Goal: Task Accomplishment & Management: Complete application form

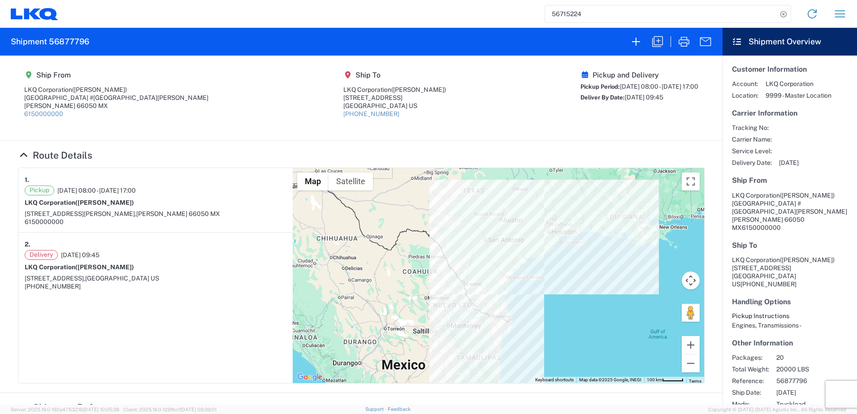
click at [601, 12] on input "56715224" at bounding box center [661, 13] width 232 height 17
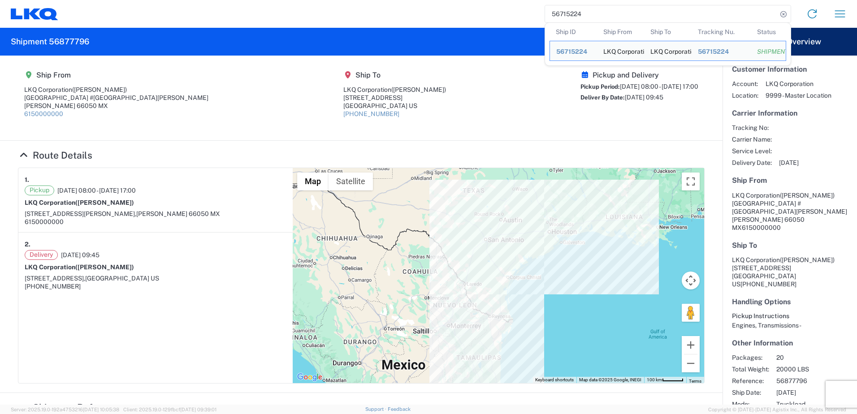
click at [601, 12] on input "56715224" at bounding box center [661, 13] width 232 height 17
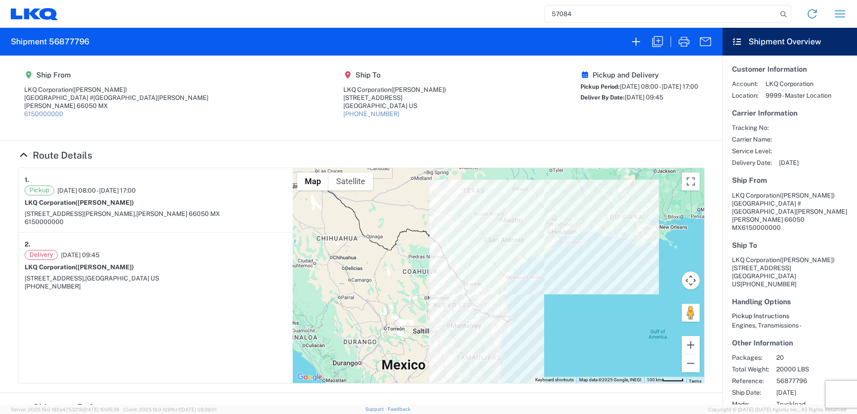
type input "57084"
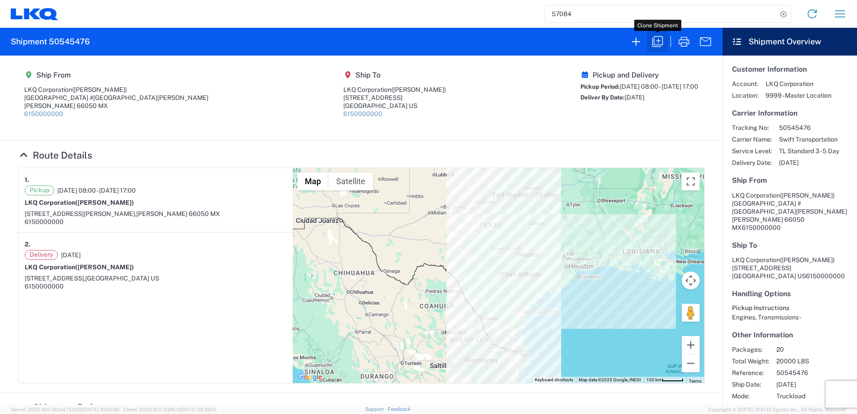
click at [656, 42] on icon "button" at bounding box center [657, 41] width 14 height 14
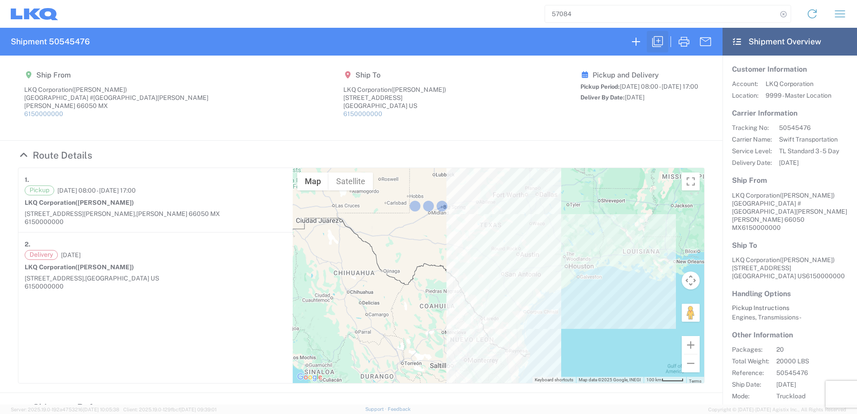
select select "FULL"
select select "US"
select select "LBS"
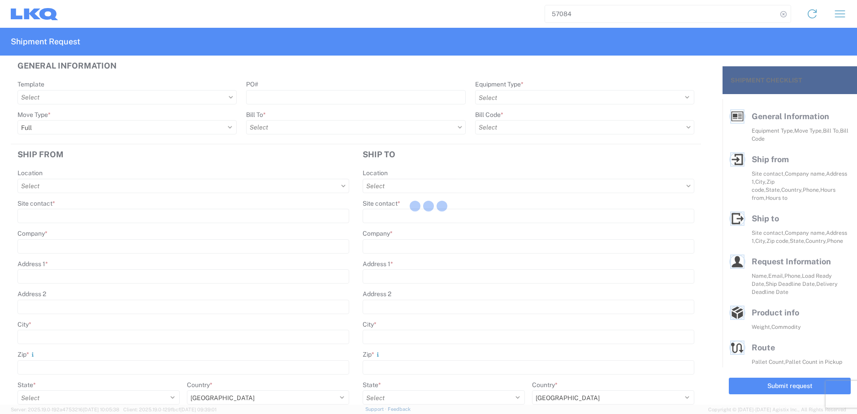
select select "STDV"
type input "[PERSON_NAME]"
type input "LKQ Corporation"
type input "[GEOGRAPHIC_DATA] #[GEOGRAPHIC_DATA][PERSON_NAME]"
type input "[PERSON_NAME]"
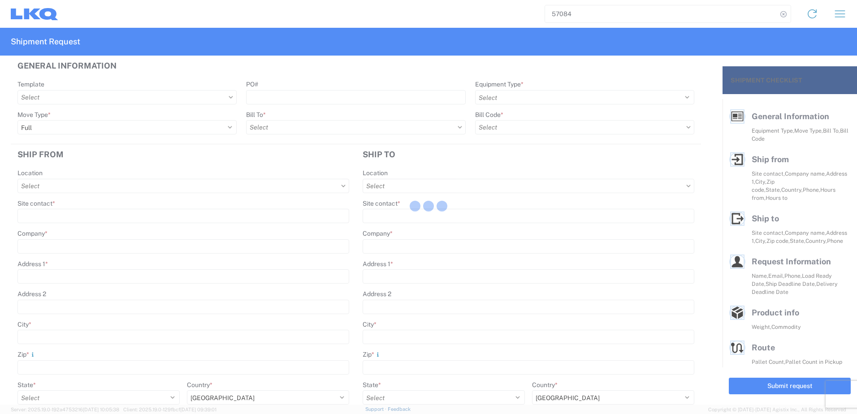
type input "66050"
type input "[PERSON_NAME]"
type input "LKQ Corporation"
type input "[STREET_ADDRESS]"
type input "[GEOGRAPHIC_DATA]"
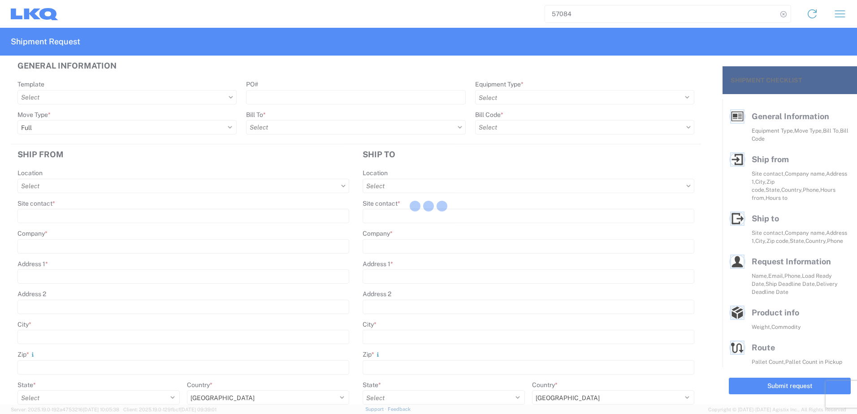
type input "75050"
type input "[PERSON_NAME]"
type input "[EMAIL_ADDRESS][DOMAIN_NAME]"
type input "82218326"
type input "[DATE]"
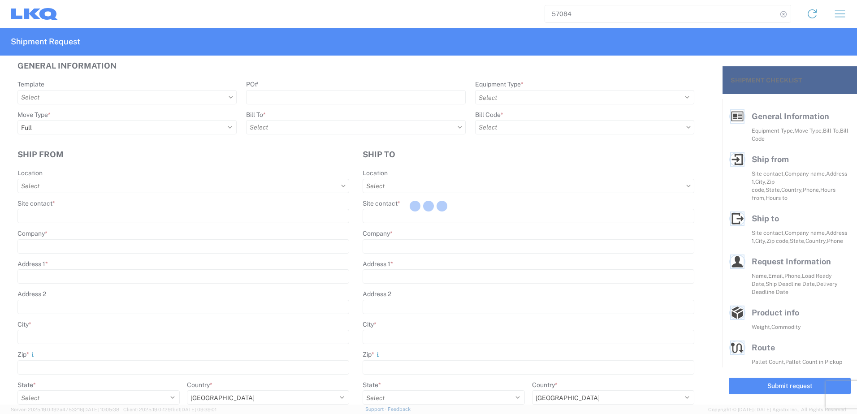
type input "[DATE]"
type textarea "SWIFT/TRANSMEX"
type input "20000"
type input "Engines, Transmissions"
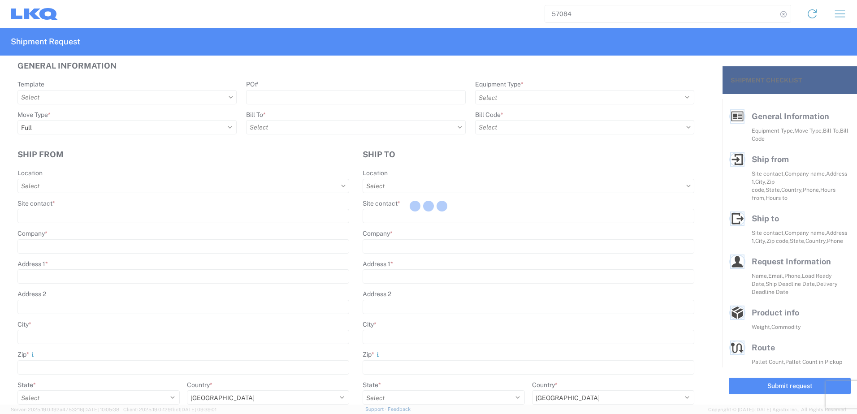
type input "20"
type input "1"
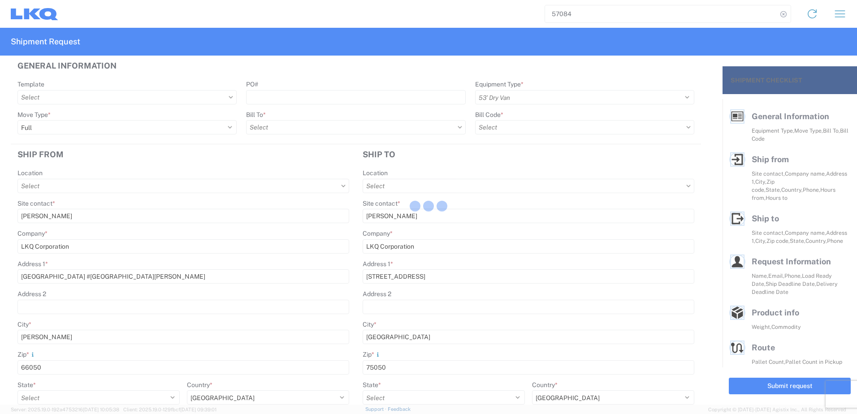
select select "MX"
select select "US"
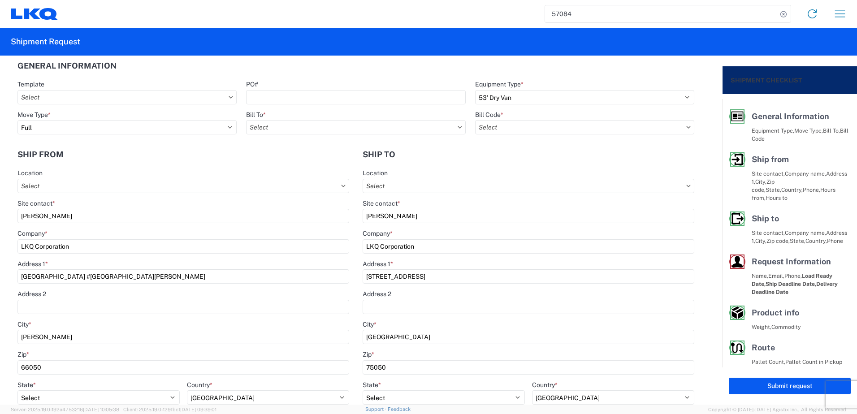
type input "1883 - Vege de Mexico S.A. de C.V"
type input "1882 - North American ATK Corporation"
type input "1882-3300-50180-0000 - 1882 Freight In - Parts, 1882-3300-50180-0000 - 1882 Fre…"
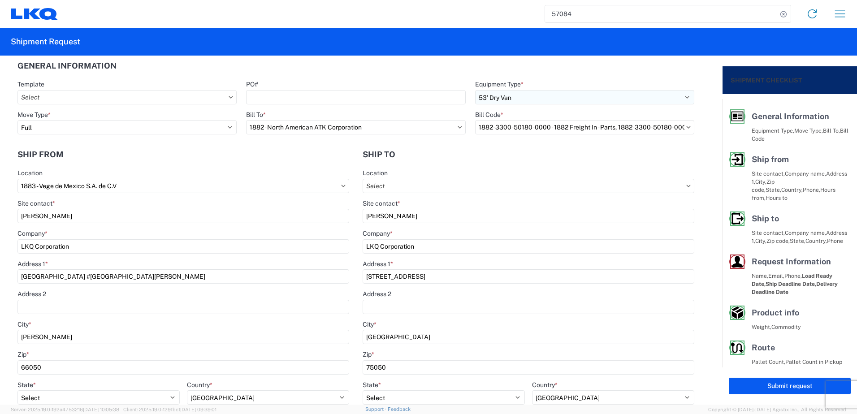
type input "1882 - North American ATK Corporation"
click at [383, 102] on input "PO#" at bounding box center [355, 97] width 219 height 14
paste input "59676"
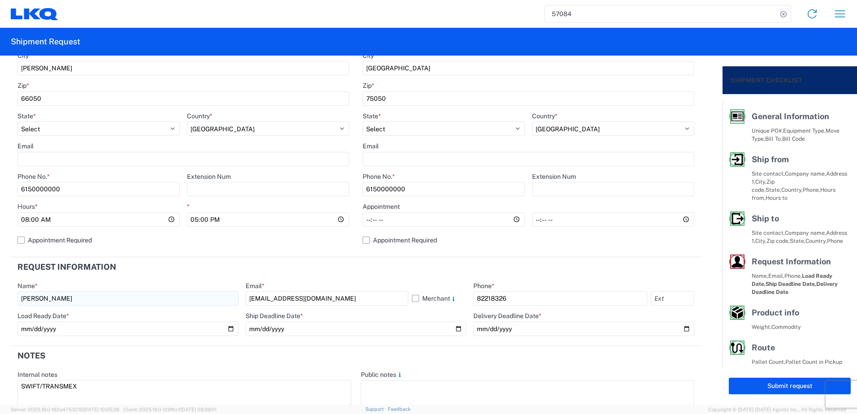
scroll to position [358, 0]
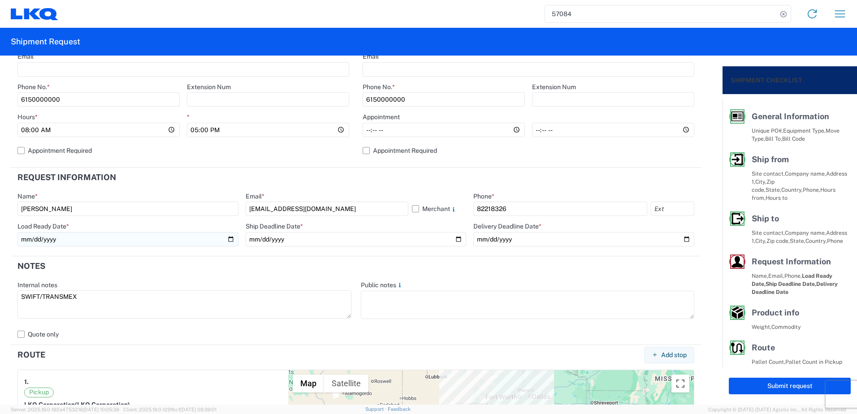
type input "59676"
click at [231, 241] on input "[DATE]" at bounding box center [127, 239] width 221 height 14
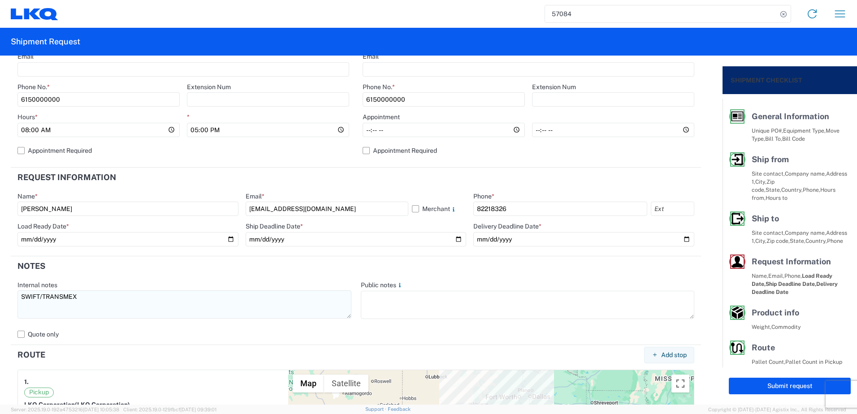
type input "[DATE]"
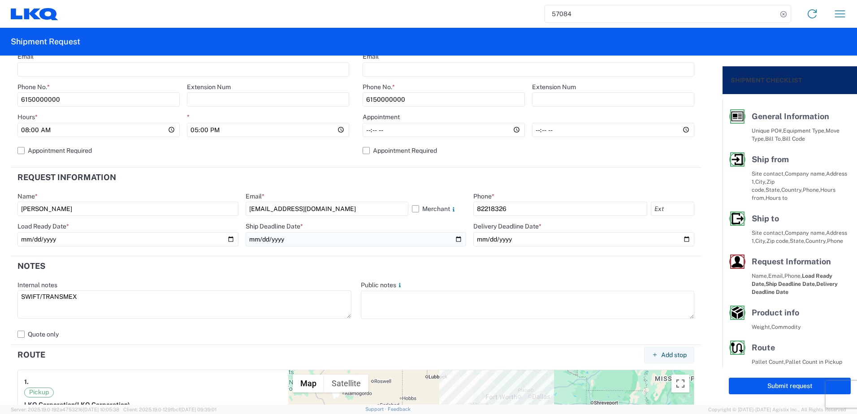
click at [451, 239] on input "[DATE]" at bounding box center [356, 239] width 221 height 14
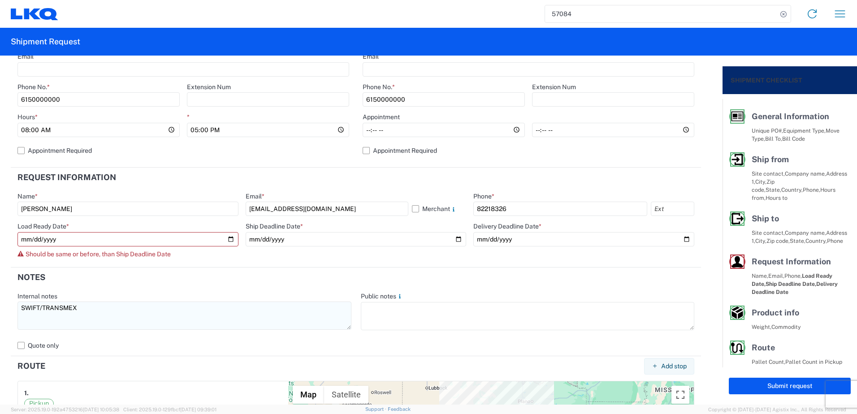
type input "[DATE]"
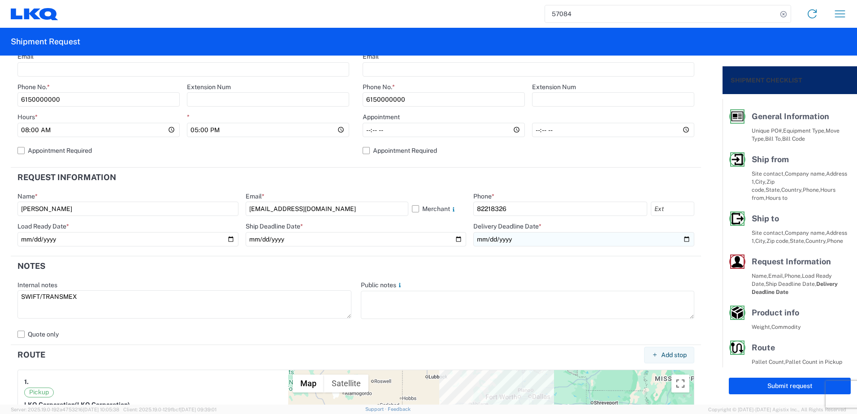
click at [682, 239] on input "[DATE]" at bounding box center [583, 239] width 221 height 14
type input "[DATE]"
click at [761, 389] on button "Submit request" at bounding box center [789, 386] width 122 height 17
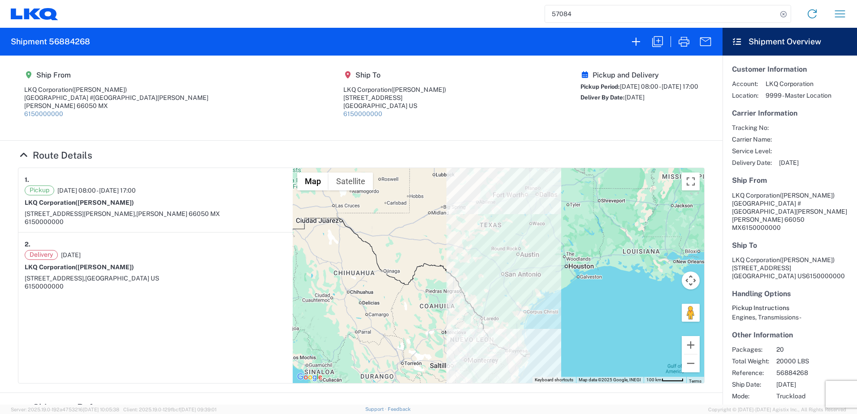
click at [79, 40] on h2 "Shipment 56884268" at bounding box center [50, 41] width 79 height 11
copy h2 "56884268"
click at [658, 40] on icon "button" at bounding box center [657, 41] width 14 height 14
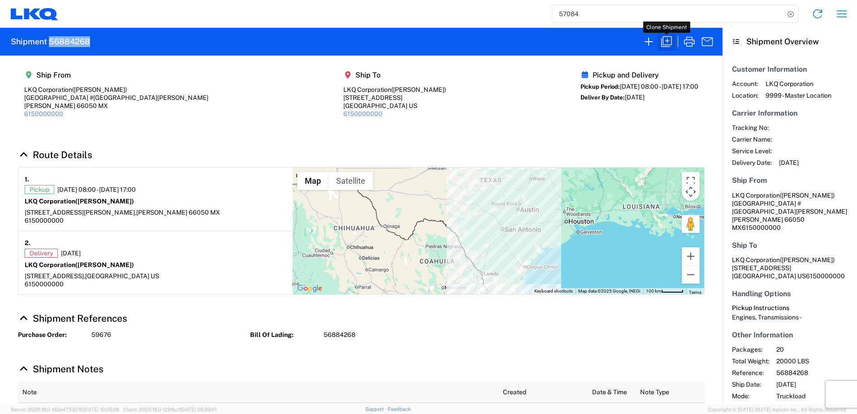
select select "FULL"
select select "US"
select select "LBS"
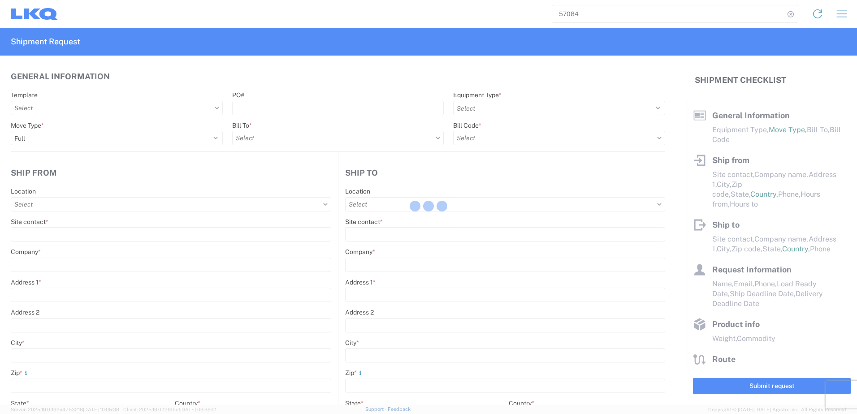
select select "STDV"
type input "[PERSON_NAME]"
type input "LKQ Corporation"
type input "[GEOGRAPHIC_DATA] #[GEOGRAPHIC_DATA][PERSON_NAME]"
type input "[PERSON_NAME]"
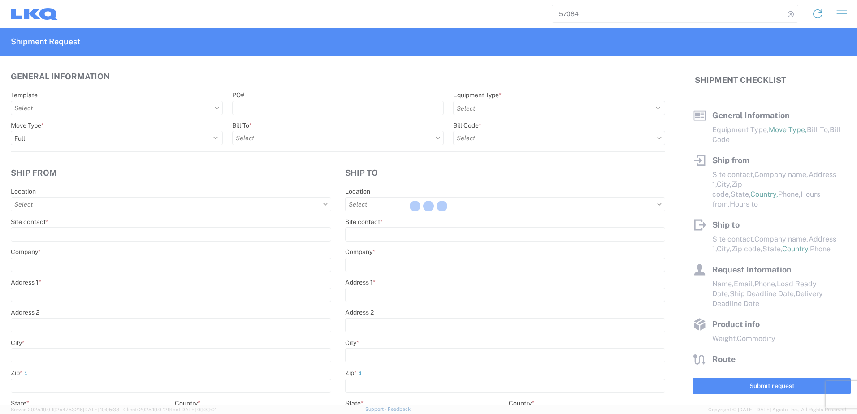
type input "66050"
type input "[PERSON_NAME]"
type input "LKQ Corporation"
type input "[STREET_ADDRESS]"
type input "[GEOGRAPHIC_DATA]"
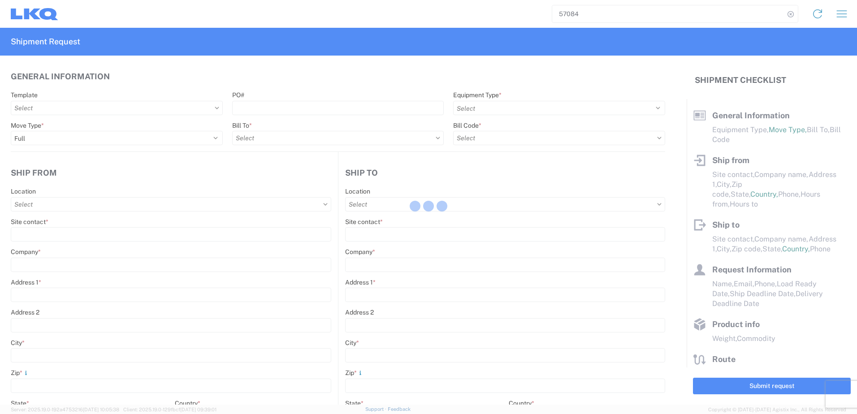
type input "75050"
type input "[PERSON_NAME]"
type input "[EMAIL_ADDRESS][DOMAIN_NAME]"
type input "82218326"
type input "[DATE]"
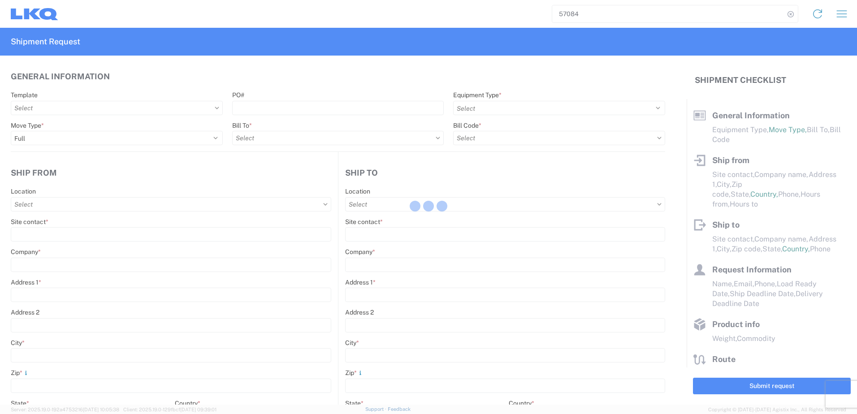
type input "[DATE]"
type textarea "SWIFT/TRANSMEX"
type input "20000"
type input "Engines, Transmissions"
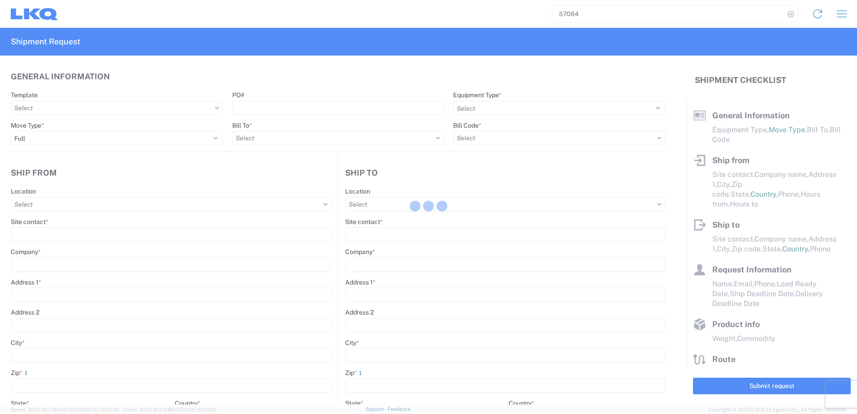
type input "20"
type input "1"
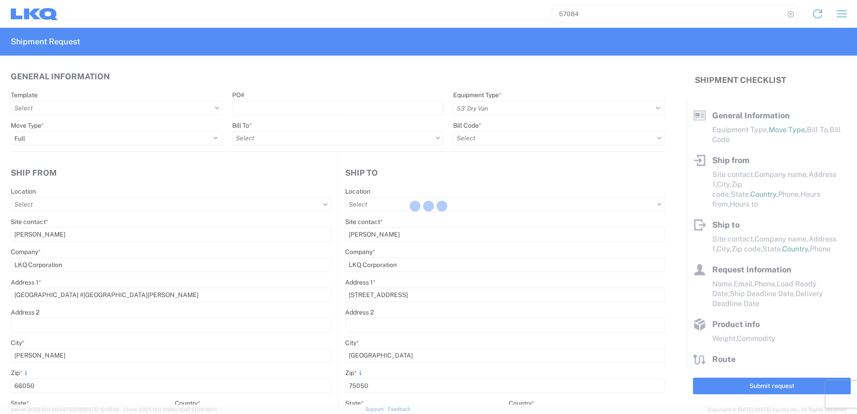
select select "MX"
select select "US"
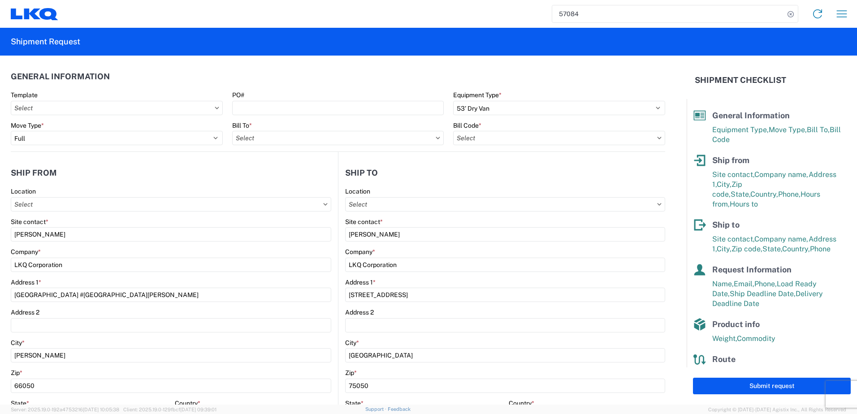
type input "1883 - Vege de Mexico S.A. de C.V"
type input "1882 - North American ATK Corporation"
type input "1882-3300-50180-0000 - 1882 Freight In - Parts, 1882-3300-50180-0000 - 1882 Fre…"
type input "1882 - North American ATK Corporation"
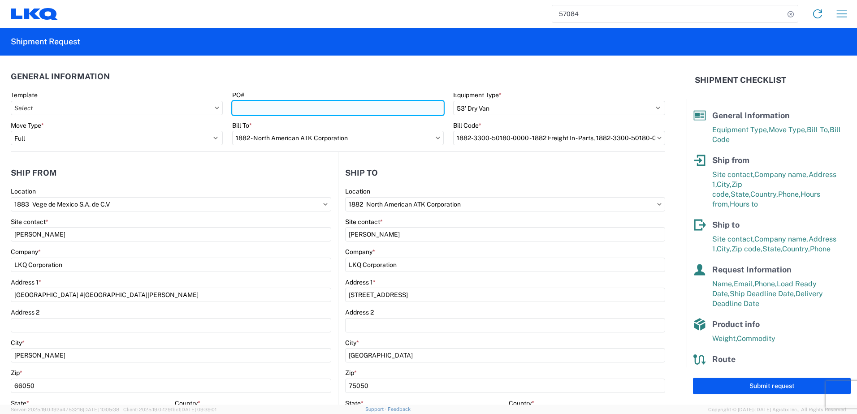
click at [340, 105] on input "PO#" at bounding box center [338, 108] width 212 height 14
paste input "59665"
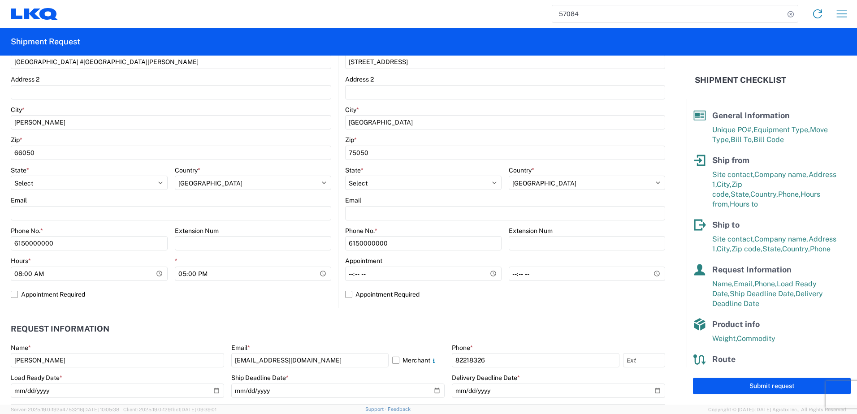
scroll to position [224, 0]
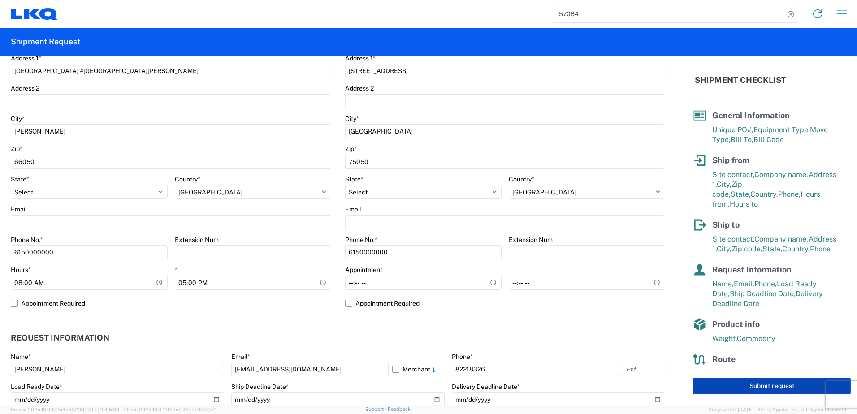
type input "59665"
click at [727, 387] on button "Submit request" at bounding box center [772, 386] width 158 height 17
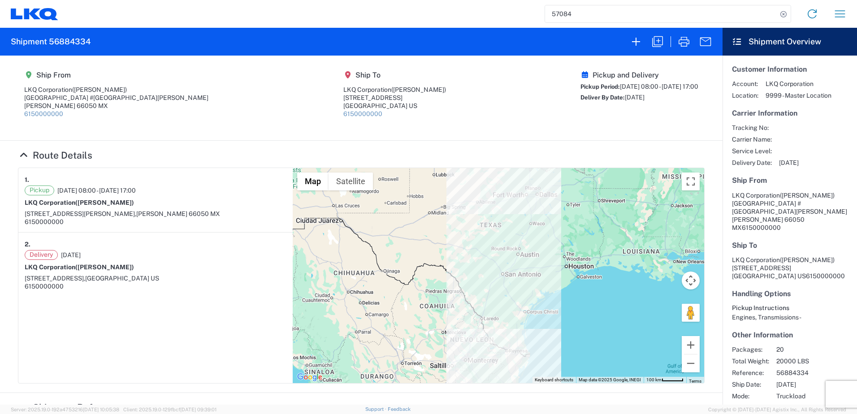
click at [81, 38] on h2 "Shipment 56884334" at bounding box center [51, 41] width 80 height 11
copy h2 "56884334"
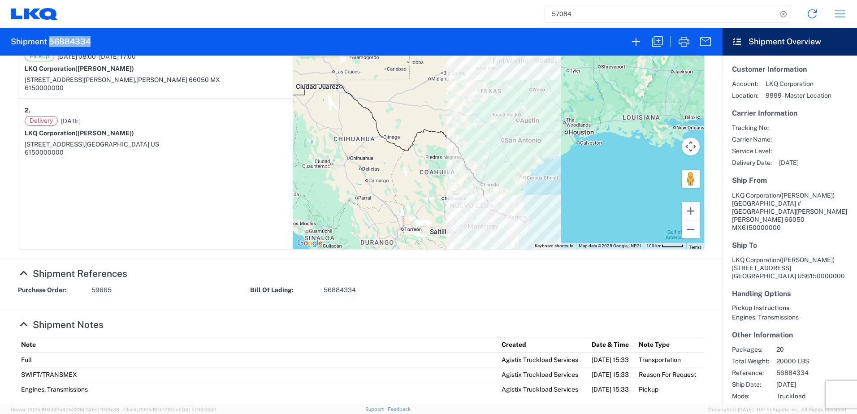
scroll to position [134, 0]
